Goal: Check status: Check status

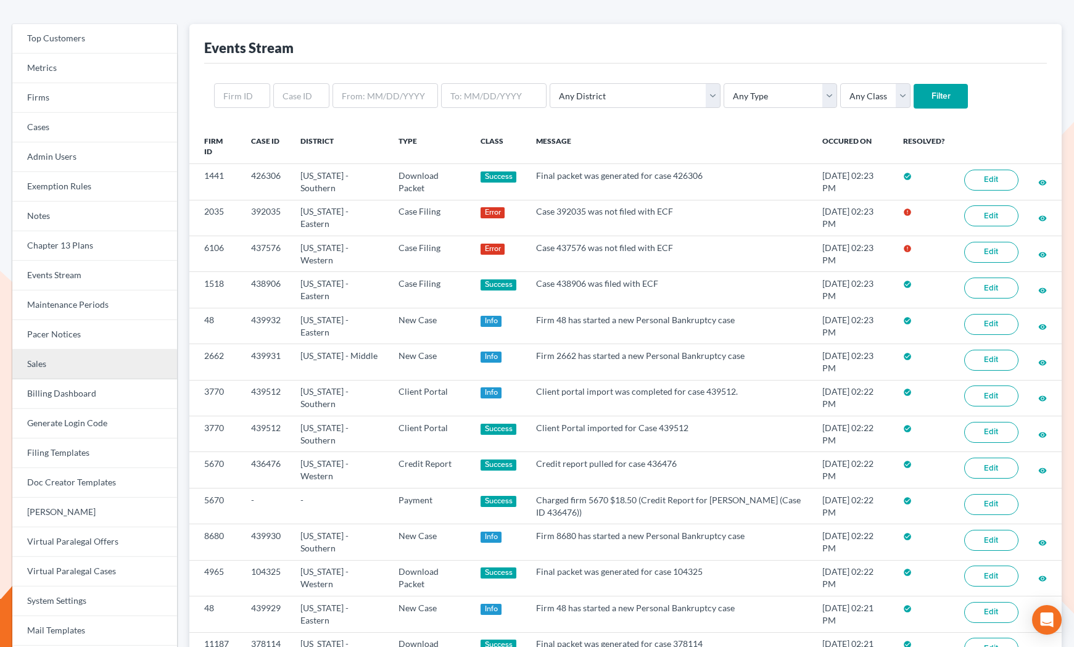
scroll to position [38, 0]
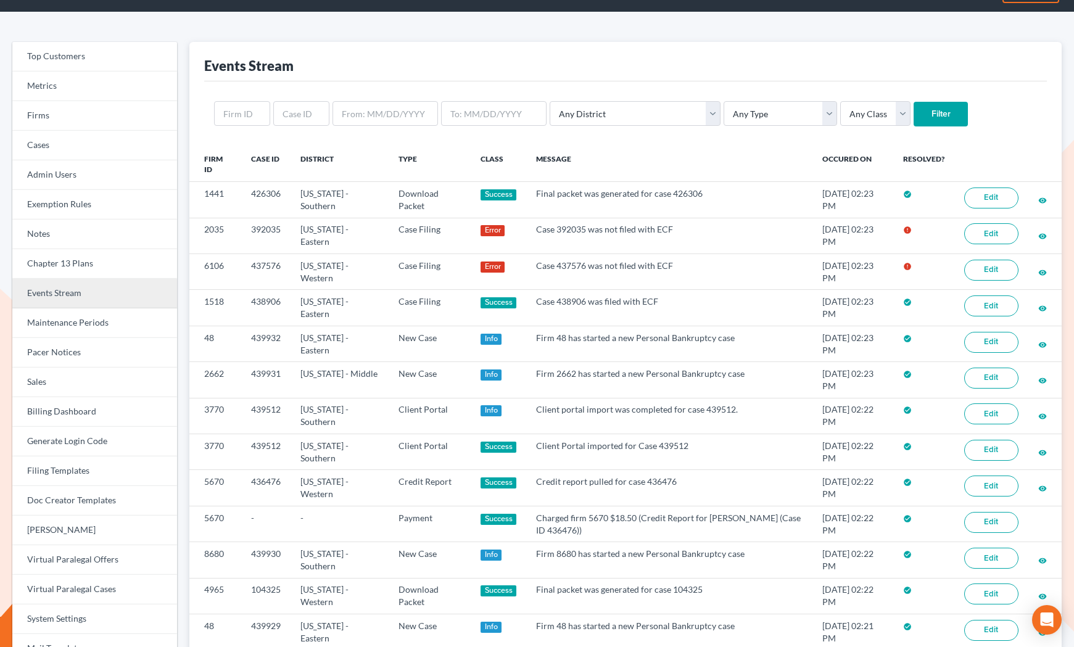
click at [87, 296] on link "Events Stream" at bounding box center [94, 294] width 165 height 30
click at [299, 114] on input "text" at bounding box center [301, 113] width 56 height 25
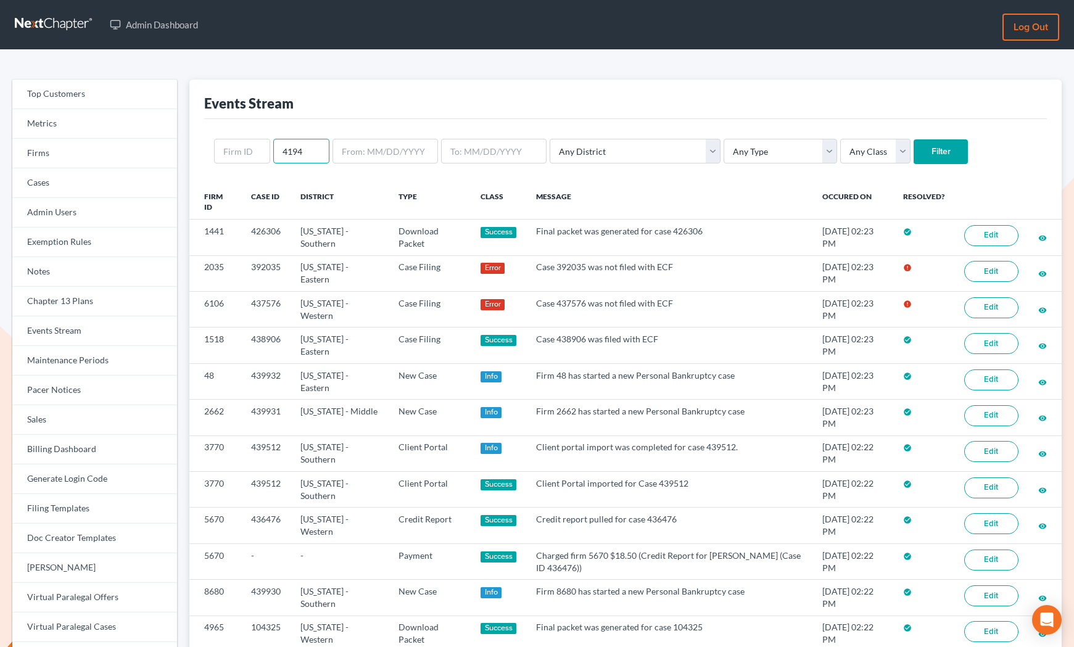
type input "4194"
click at [914, 149] on input "Filter" at bounding box center [941, 151] width 54 height 25
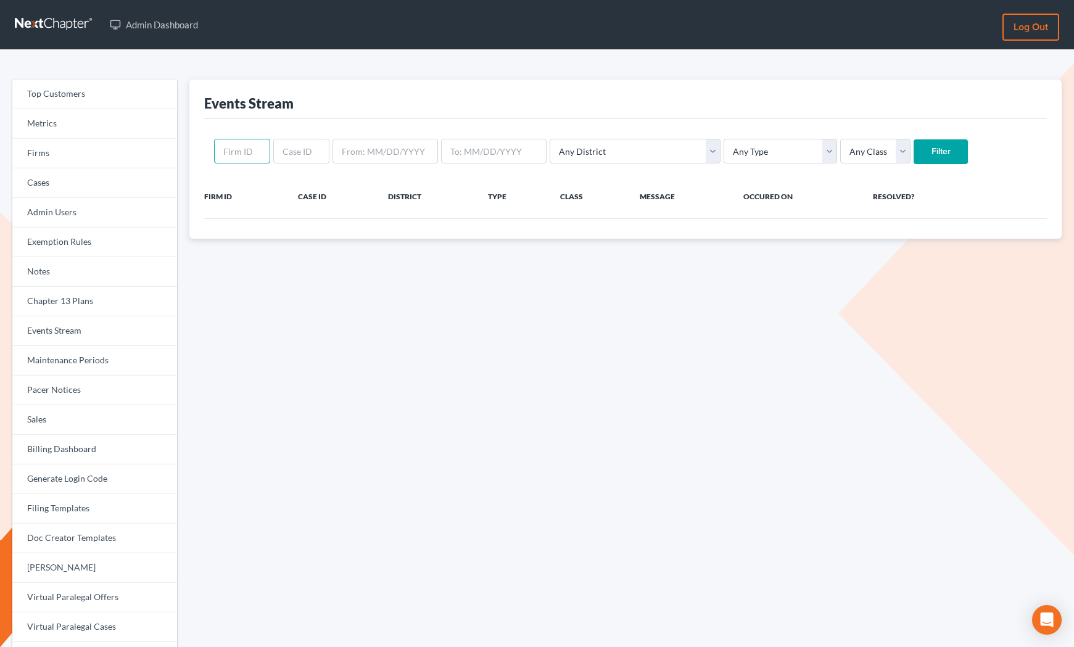
click at [249, 159] on input "text" at bounding box center [242, 151] width 56 height 25
type input "4194"
click at [914, 144] on input "Filter" at bounding box center [941, 151] width 54 height 25
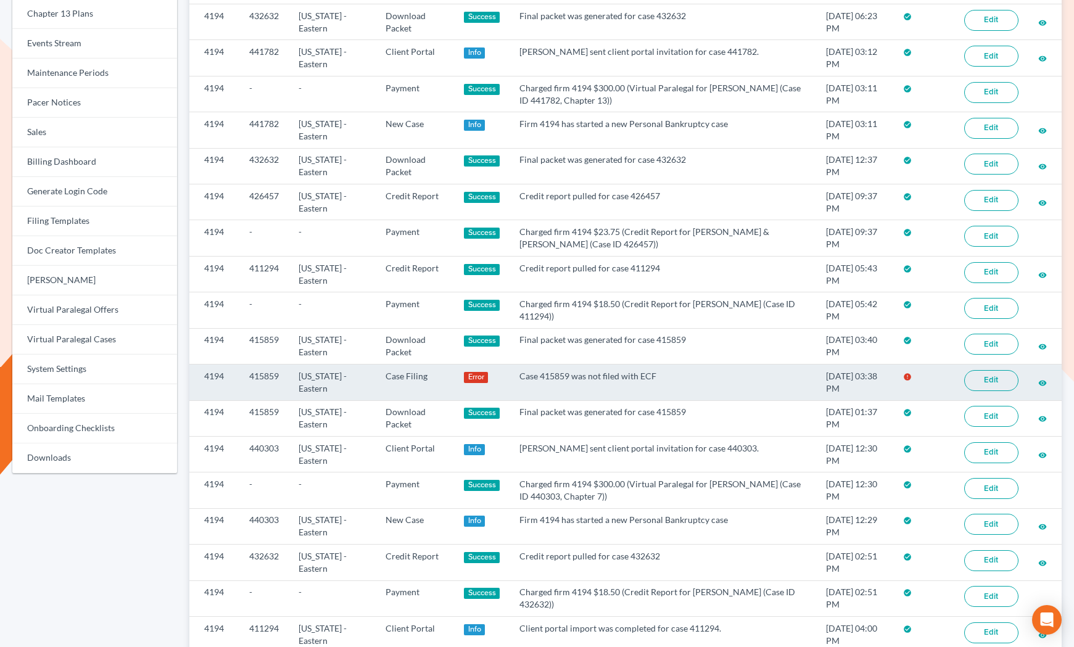
scroll to position [288, 0]
click at [985, 376] on link "Edit" at bounding box center [991, 380] width 54 height 21
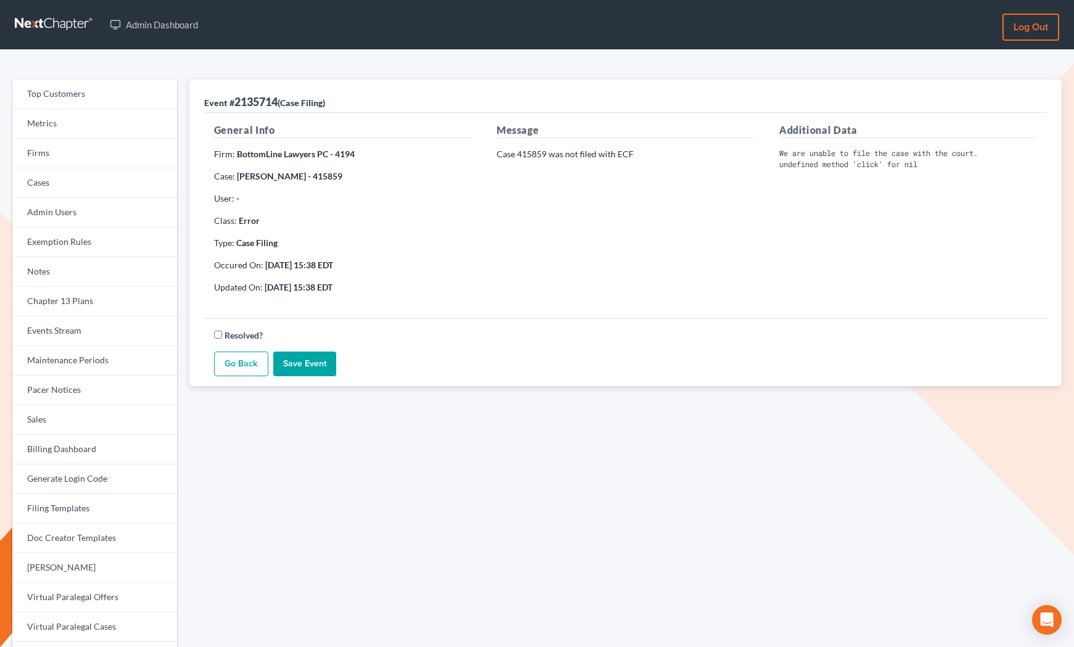
click at [532, 152] on p "Case 415859 was not filed with ECF" at bounding box center [626, 154] width 258 height 12
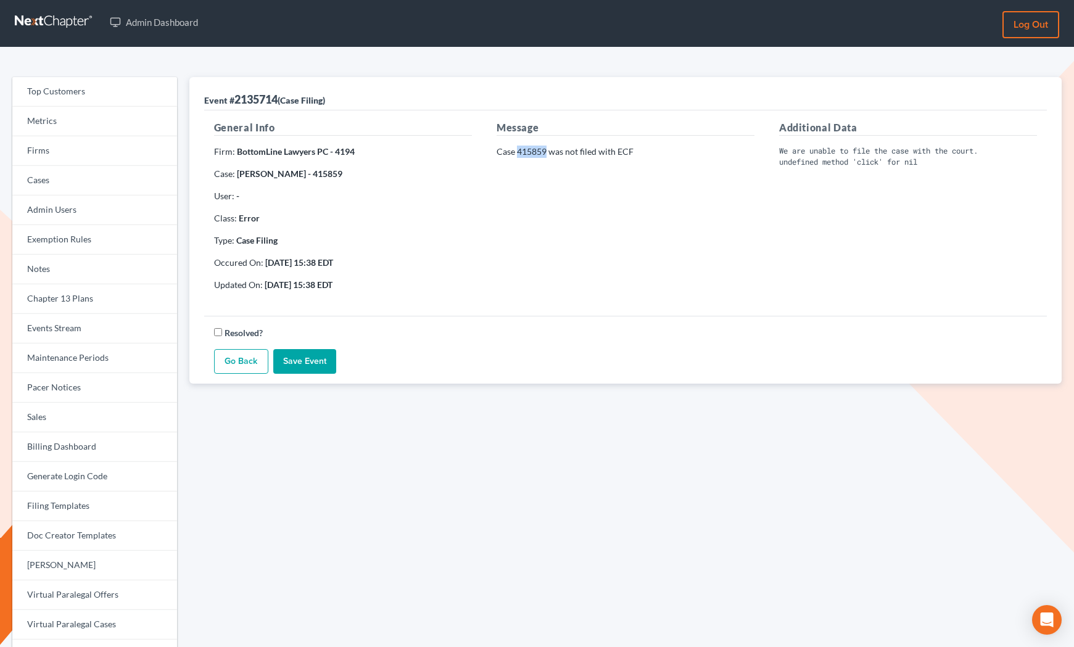
scroll to position [10, 0]
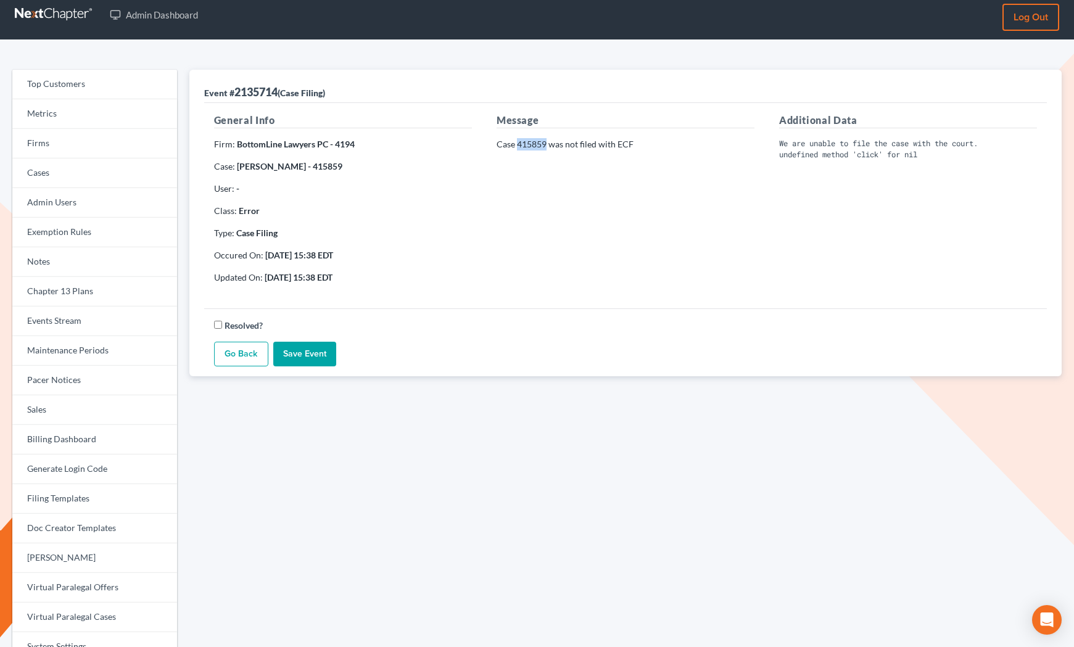
copy p "415859"
click at [81, 442] on link "Billing Dashboard" at bounding box center [94, 440] width 165 height 30
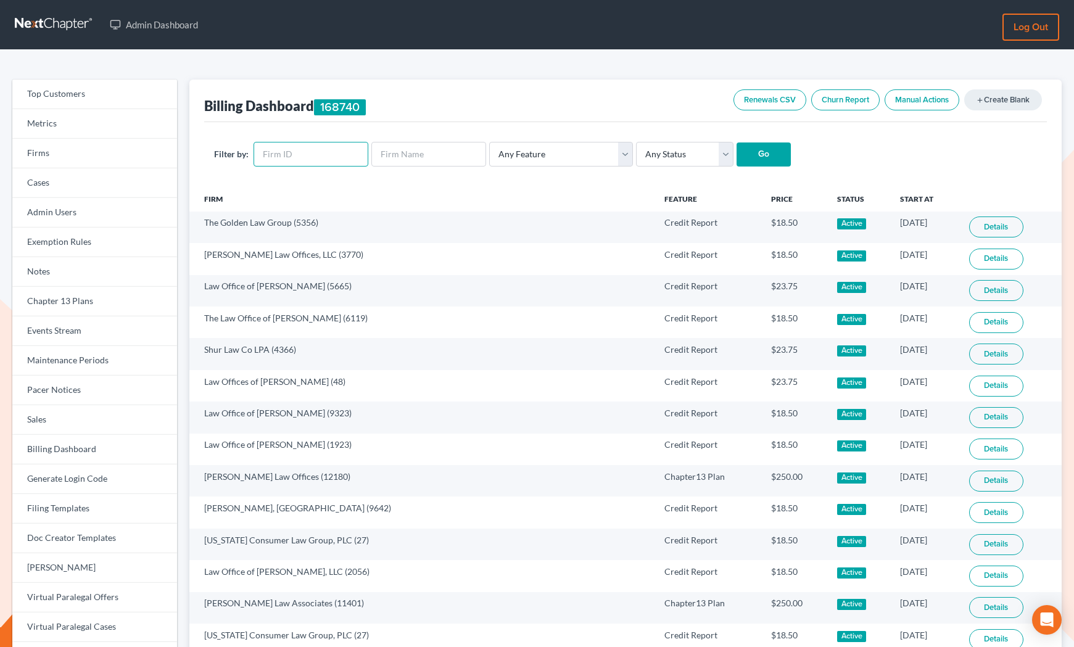
click at [304, 146] on input "text" at bounding box center [311, 154] width 115 height 25
paste input "1893"
type input "1893"
click at [639, 152] on select "Any Status Active Inactive Pending Expired Error Pending Charges" at bounding box center [684, 154] width 97 height 25
select select "active"
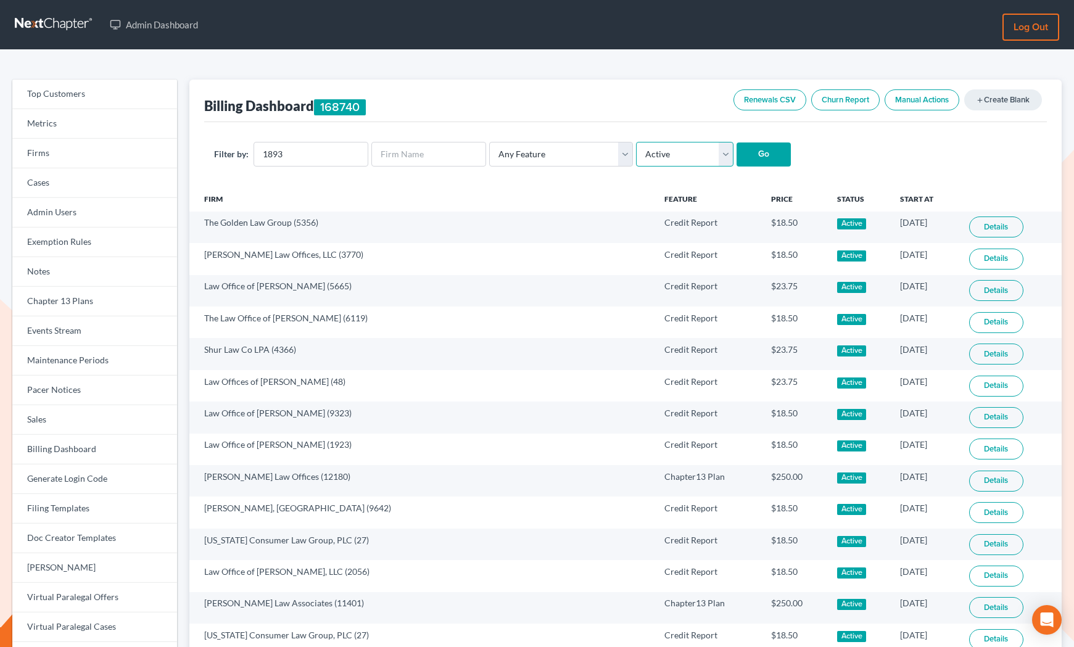
click at [636, 142] on select "Any Status Active Inactive Pending Expired Error Pending Charges" at bounding box center [684, 154] width 97 height 25
click at [750, 159] on input "Go" at bounding box center [764, 155] width 54 height 25
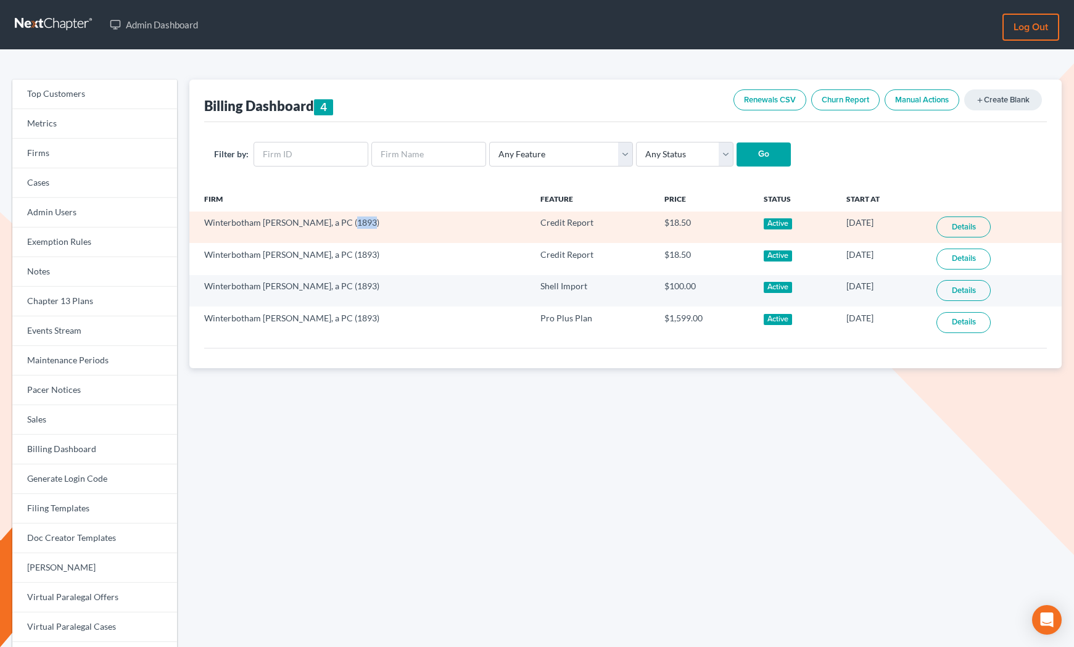
drag, startPoint x: 342, startPoint y: 222, endPoint x: 362, endPoint y: 222, distance: 19.8
click at [362, 222] on td "Winterbotham [PERSON_NAME], a PC (1893)" at bounding box center [359, 227] width 341 height 31
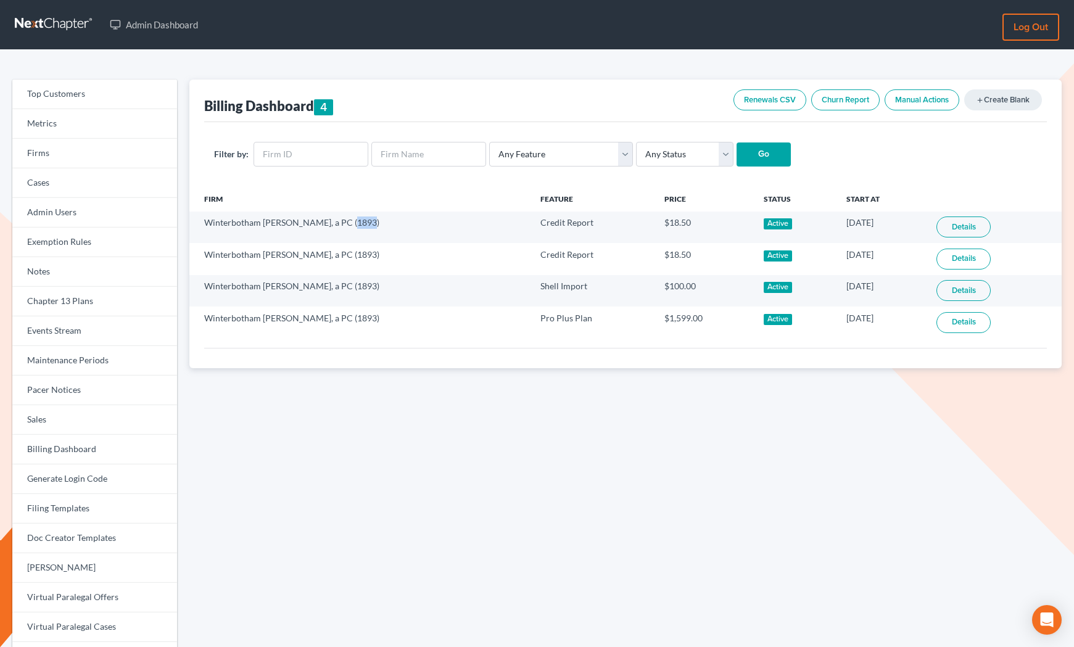
copy td "1893"
click at [326, 147] on input "text" at bounding box center [311, 154] width 115 height 25
paste input "1893"
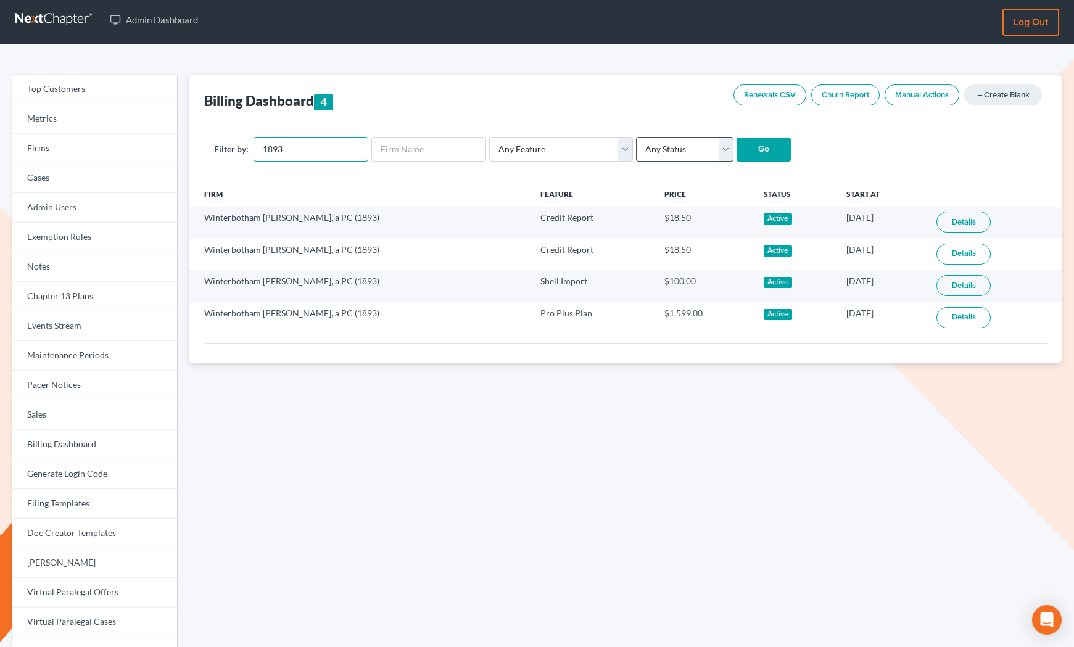
type input "1893"
click at [684, 154] on select "Any Status Active Inactive Pending Expired Error Pending Charges" at bounding box center [684, 149] width 97 height 25
select select "active"
click at [636, 137] on select "Any Status Active Inactive Pending Expired Error Pending Charges" at bounding box center [684, 149] width 97 height 25
click at [592, 89] on div "Billing Dashboard 4 Renewals CSV Churn Report Manual Actions add Create Blank" at bounding box center [625, 96] width 843 height 43
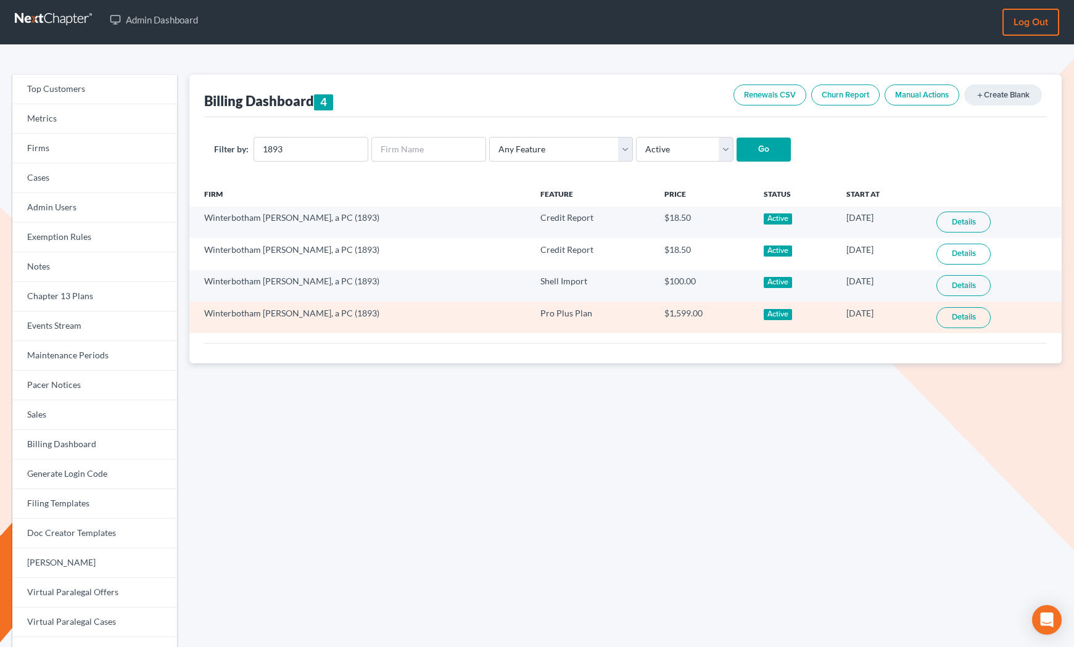
click at [963, 317] on link "Details" at bounding box center [964, 317] width 54 height 21
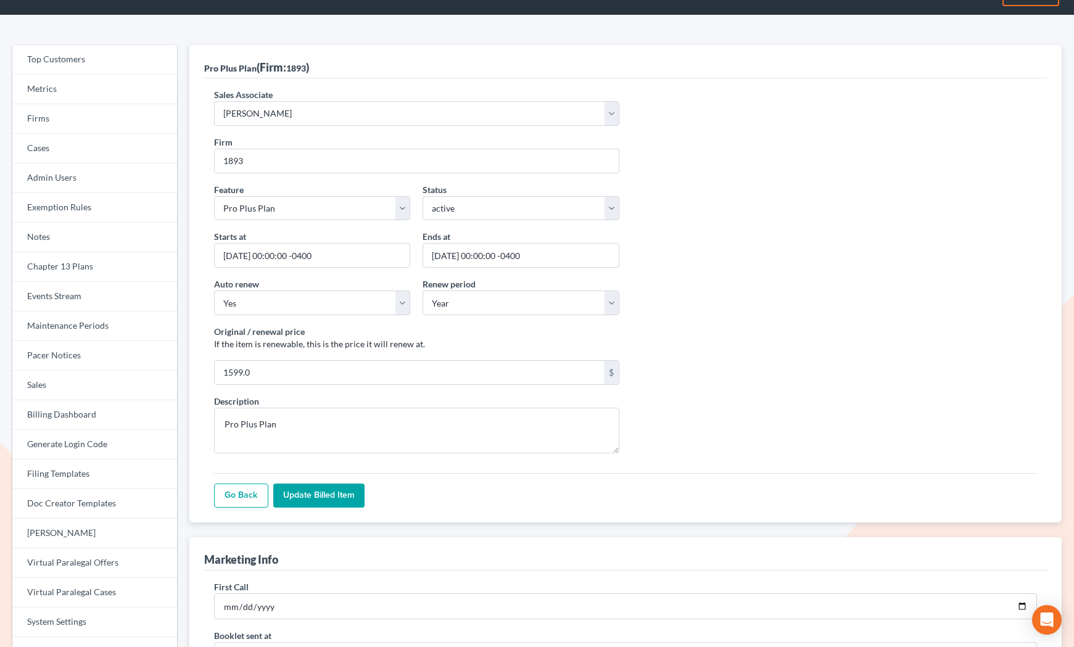
scroll to position [30, 0]
